Goal: Check status: Check status

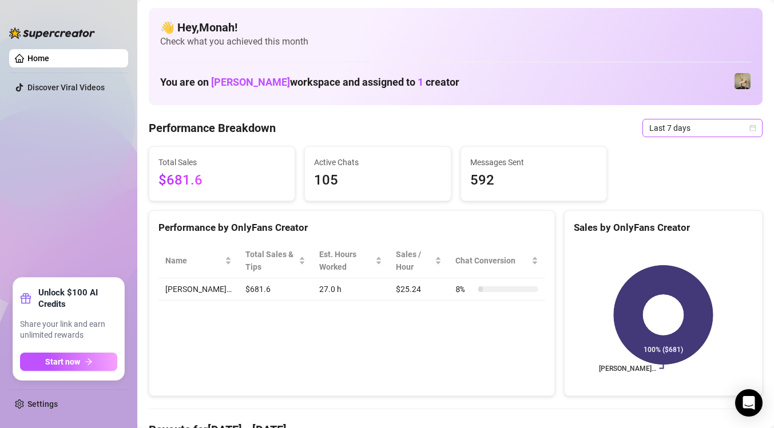
click at [671, 131] on span "Last 7 days" at bounding box center [702, 128] width 106 height 17
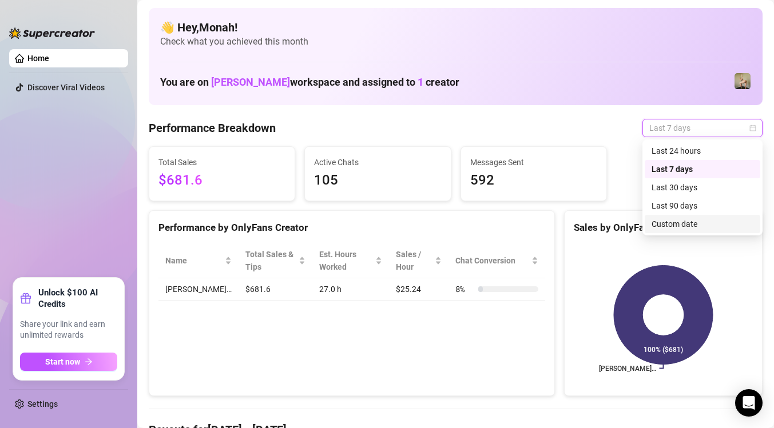
click at [675, 225] on div "Custom date" at bounding box center [702, 224] width 102 height 13
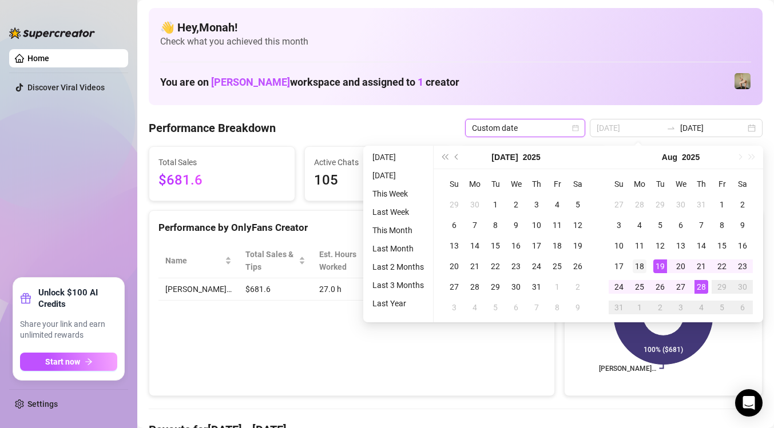
type input "[DATE]"
click at [642, 265] on div "18" at bounding box center [639, 267] width 14 height 14
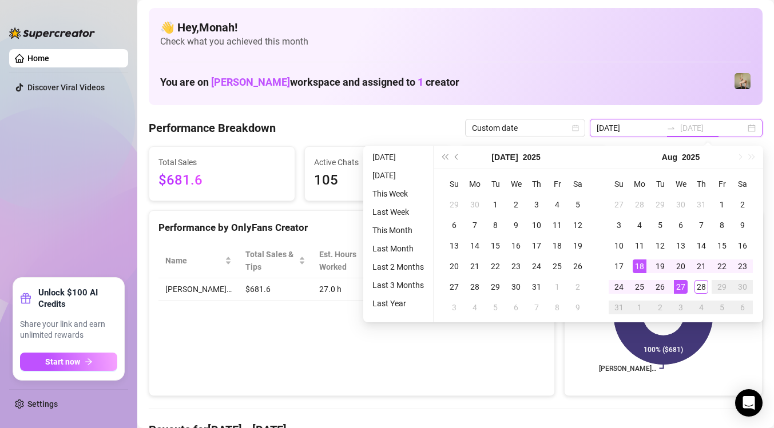
type input "[DATE]"
click at [742, 343] on rect at bounding box center [663, 315] width 179 height 143
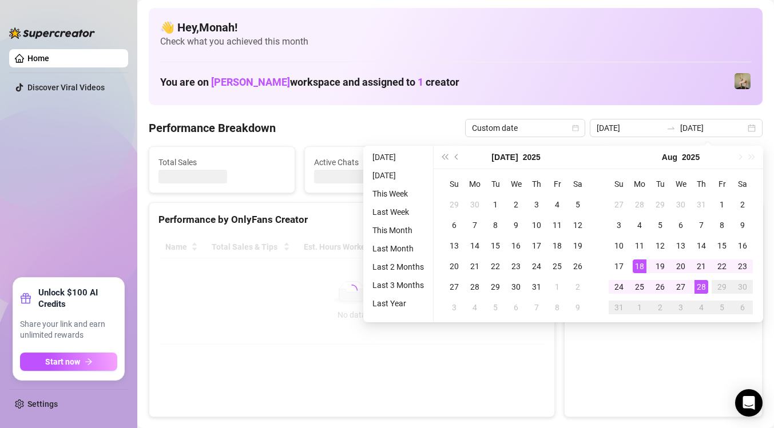
type input "[DATE]"
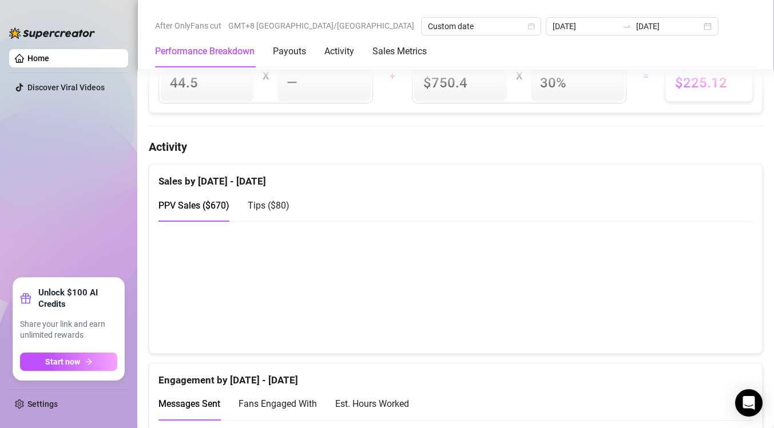
scroll to position [492, 0]
click at [285, 207] on span "Tips ( $80 )" at bounding box center [269, 206] width 42 height 11
click at [213, 209] on span "PPV Sales ( $670 )" at bounding box center [193, 206] width 71 height 11
